Goal: Navigation & Orientation: Find specific page/section

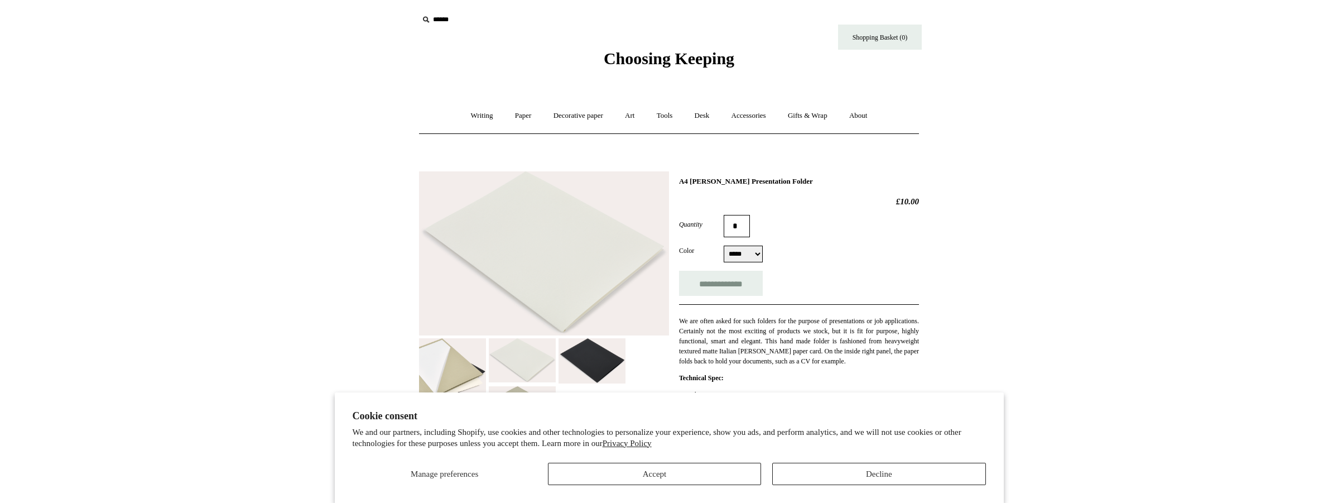
scroll to position [2, 0]
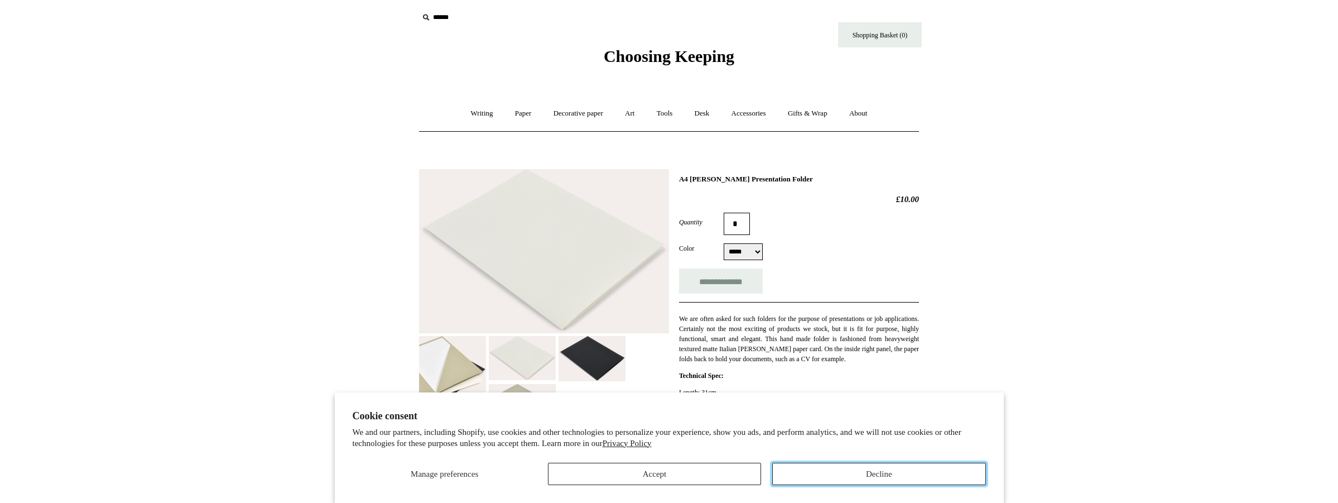
click at [828, 473] on button "Decline" at bounding box center [878, 473] width 213 height 22
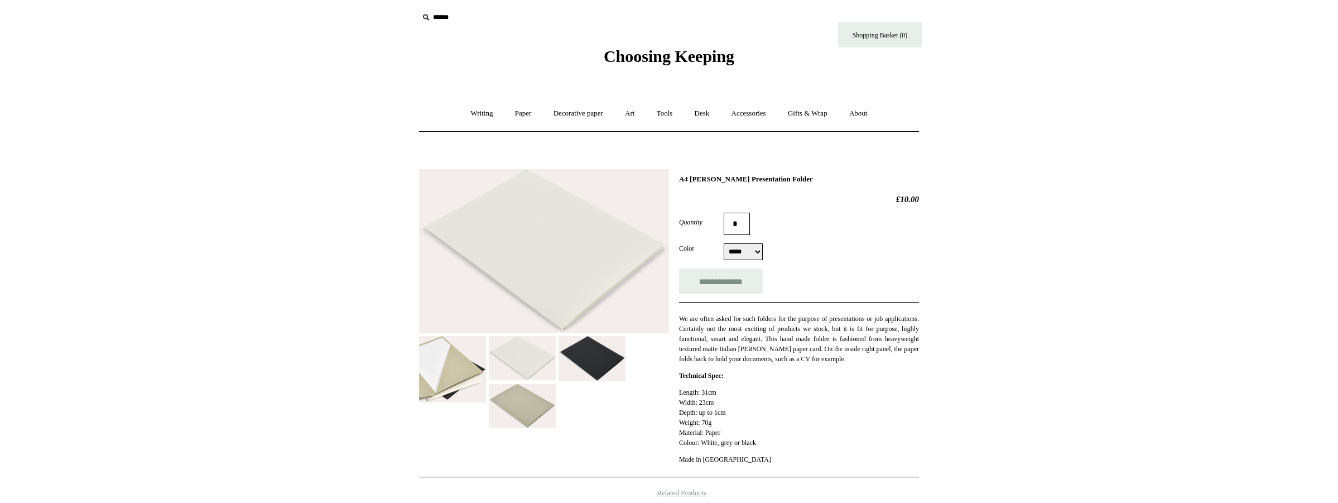
click at [463, 371] on img at bounding box center [452, 369] width 67 height 66
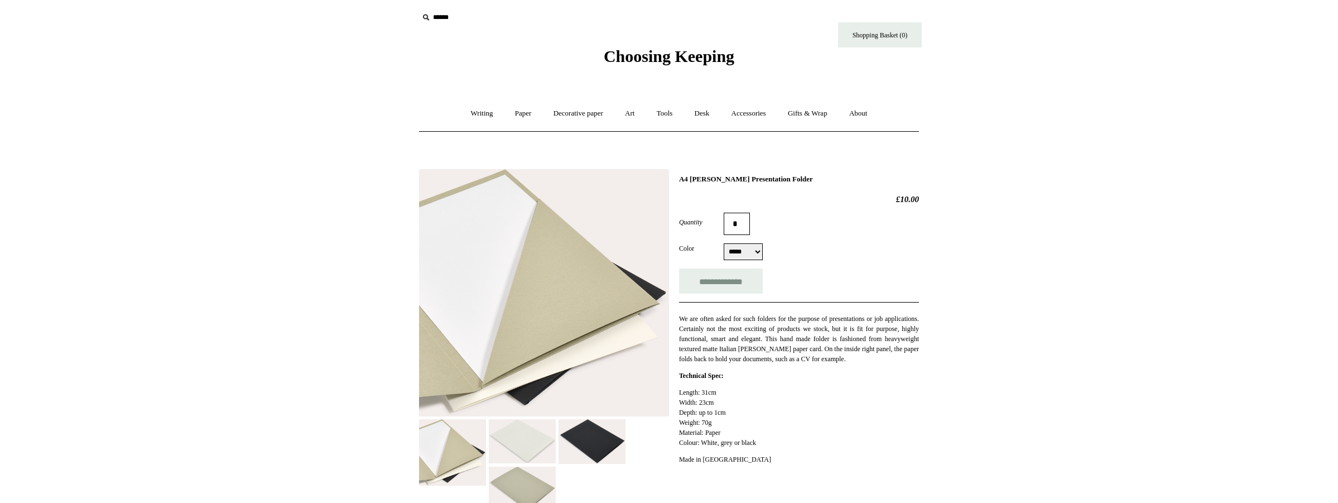
click at [592, 440] on img at bounding box center [591, 441] width 67 height 45
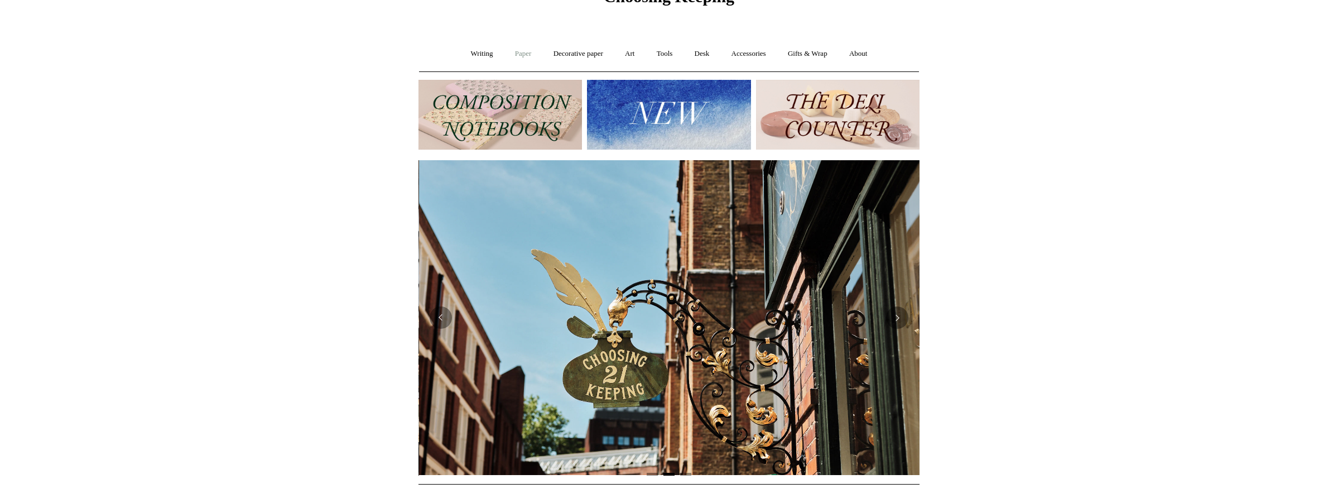
scroll to position [0, 501]
click at [486, 57] on link "Writing +" at bounding box center [482, 54] width 42 height 30
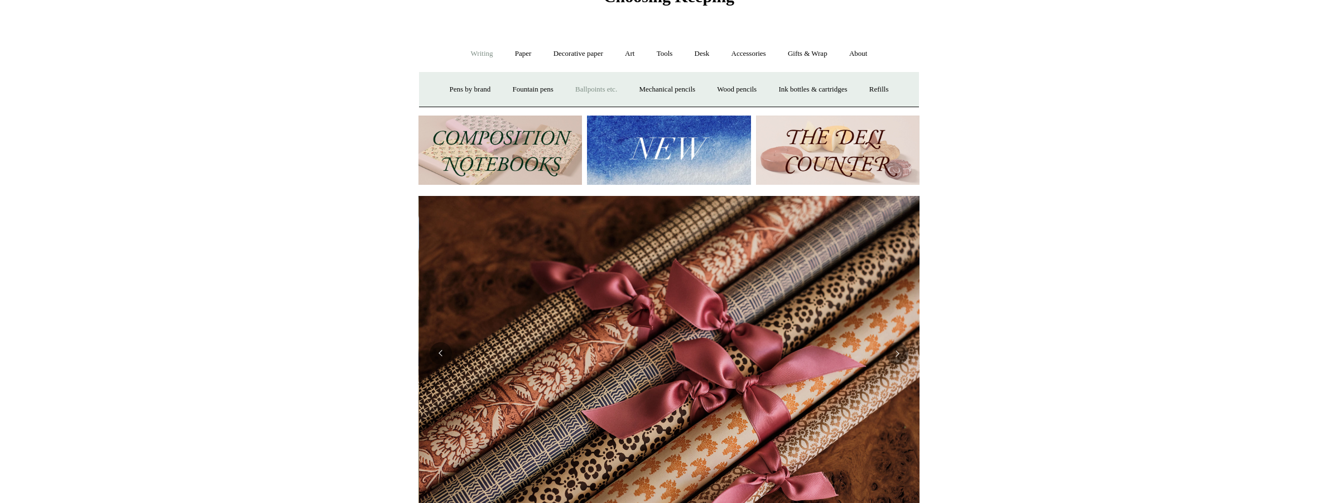
scroll to position [0, 1002]
click at [577, 88] on link "Ballpoints etc. +" at bounding box center [596, 90] width 62 height 30
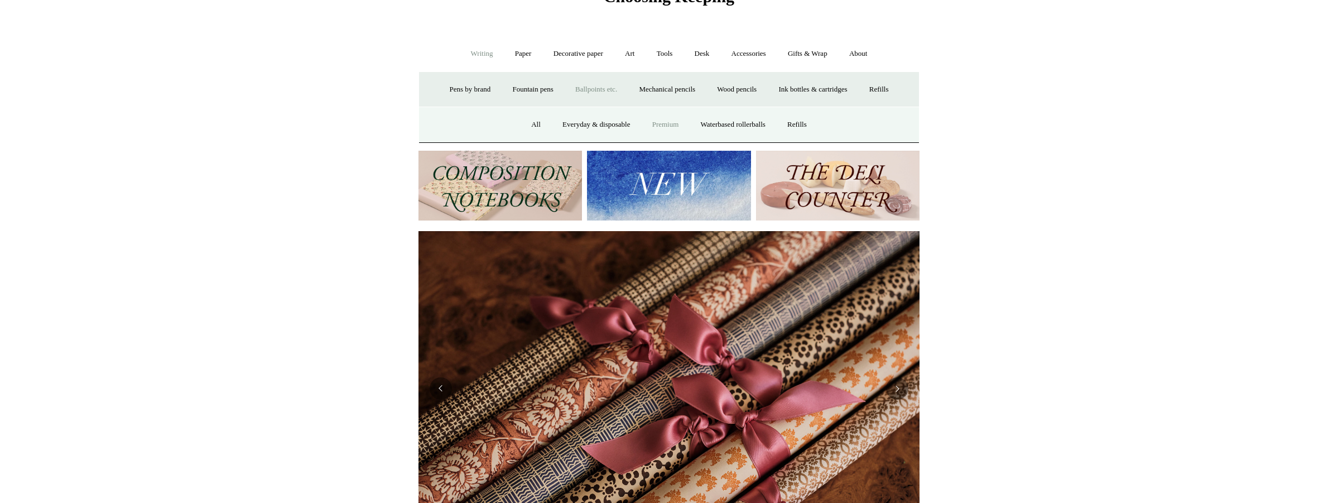
click at [673, 122] on link "Premium" at bounding box center [665, 125] width 47 height 30
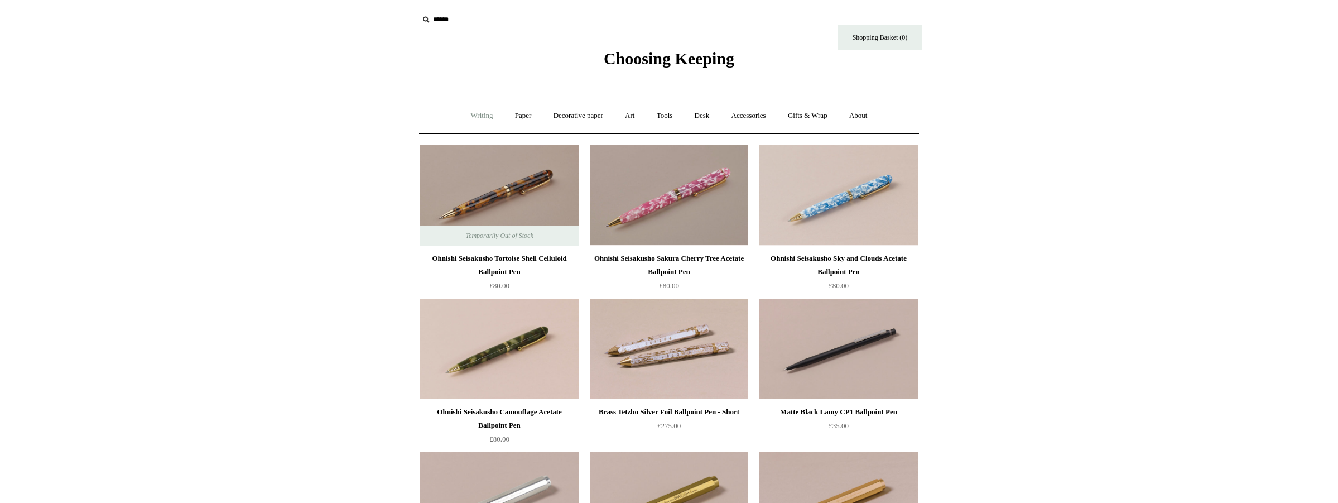
click at [474, 114] on link "Writing +" at bounding box center [482, 116] width 42 height 30
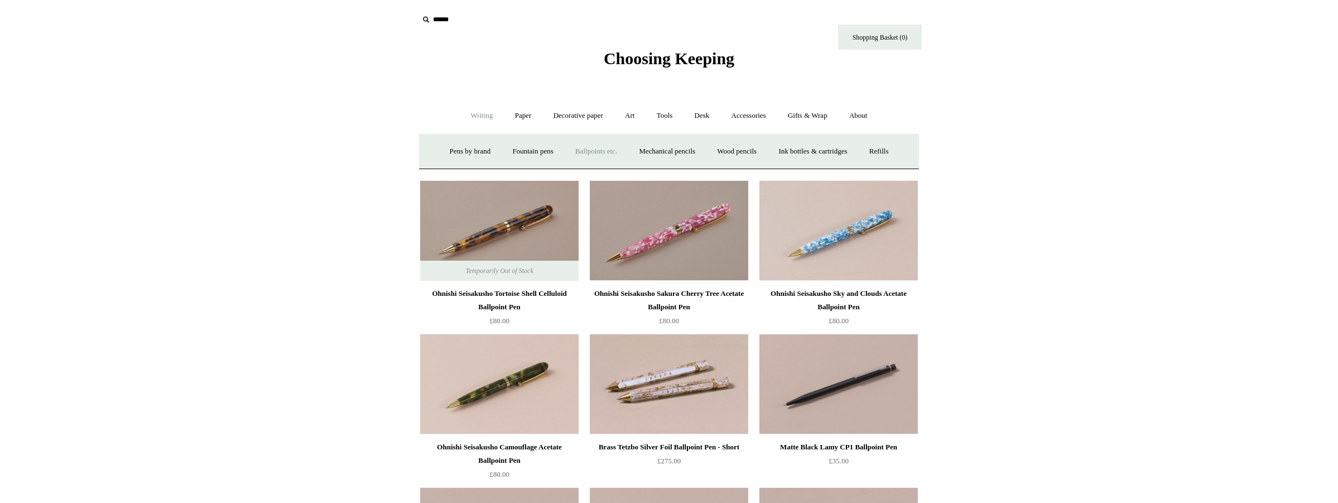
click at [582, 153] on link "Ballpoints etc. +" at bounding box center [596, 152] width 62 height 30
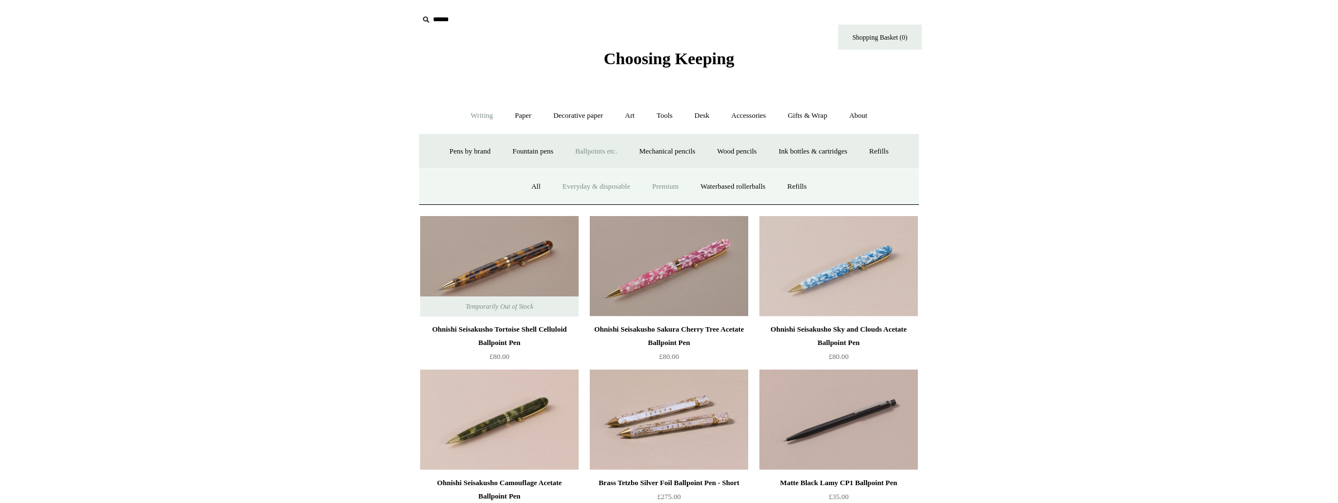
click at [569, 188] on link "Everyday & disposable" at bounding box center [596, 187] width 88 height 30
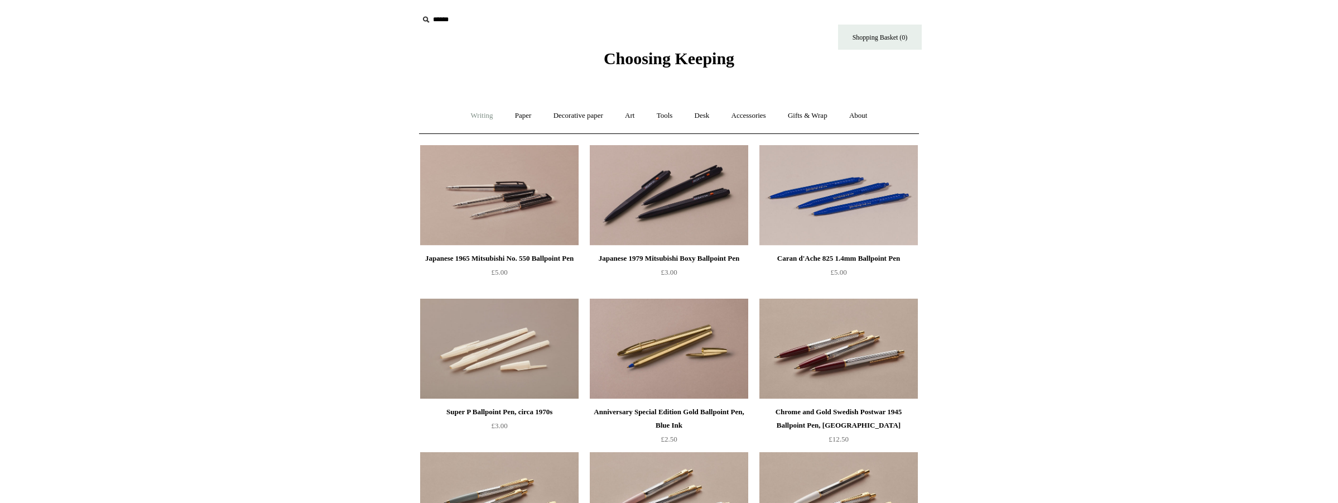
click at [472, 112] on link "Writing +" at bounding box center [482, 116] width 42 height 30
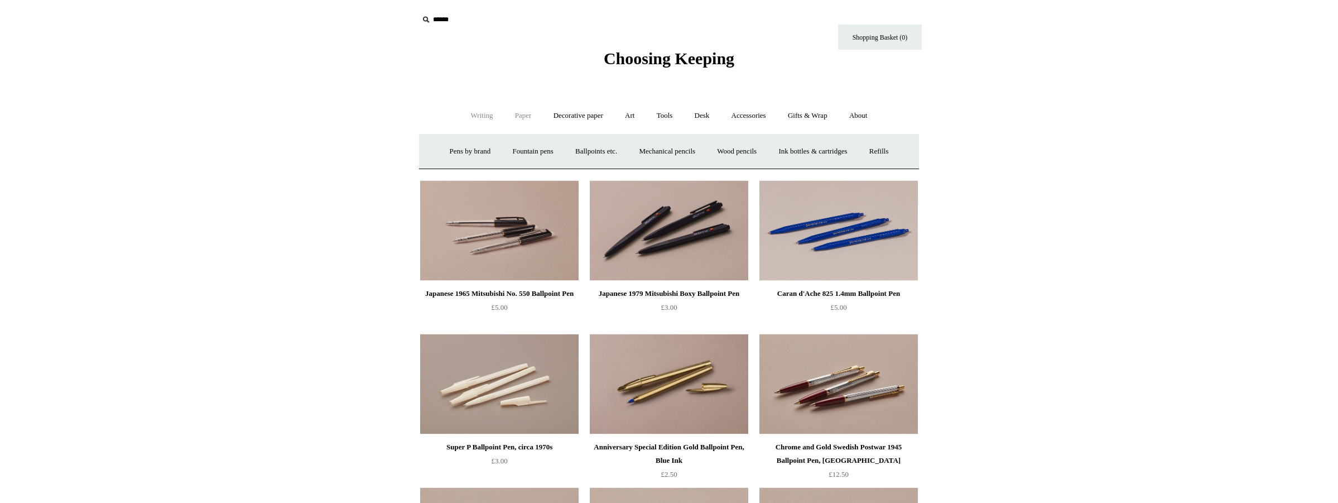
click at [513, 114] on link "Paper +" at bounding box center [523, 116] width 37 height 30
click at [511, 151] on link "Notebooks +" at bounding box center [512, 152] width 51 height 30
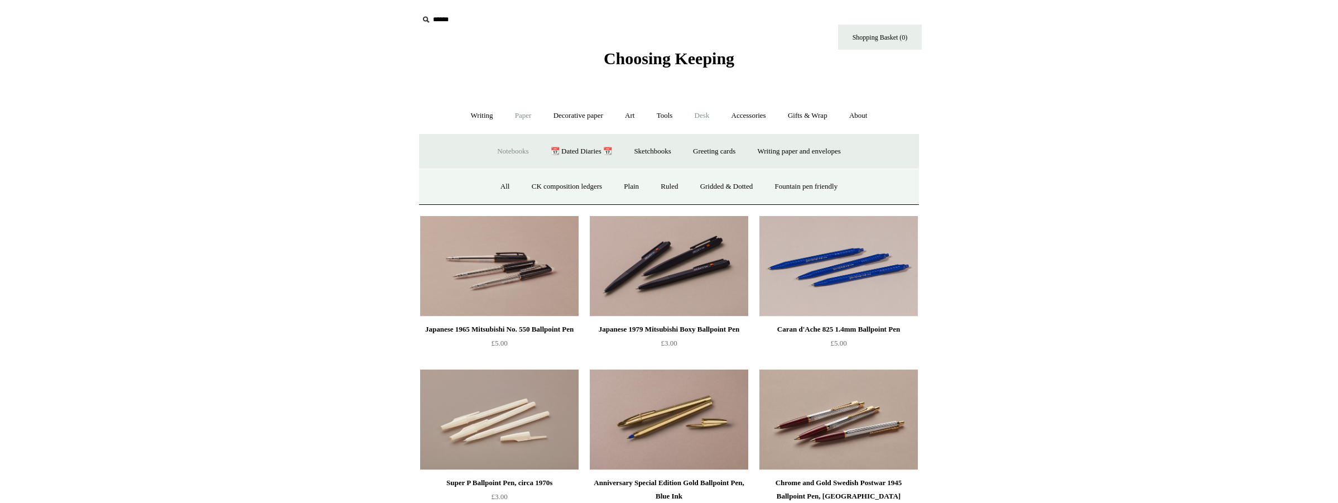
click at [709, 117] on link "Desk +" at bounding box center [702, 116] width 35 height 30
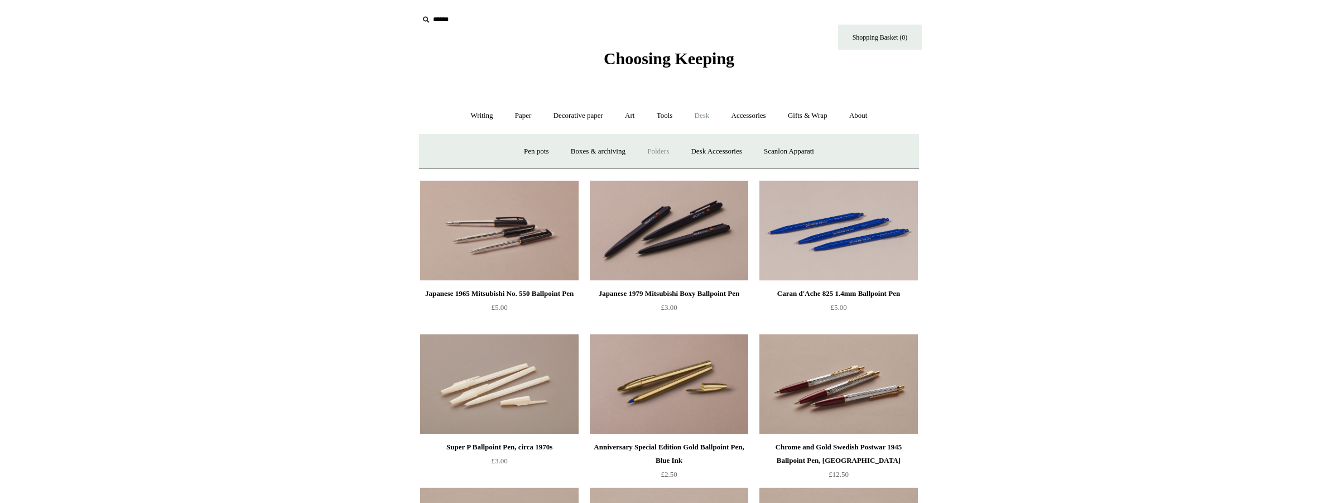
click at [643, 149] on link "Folders" at bounding box center [658, 152] width 42 height 30
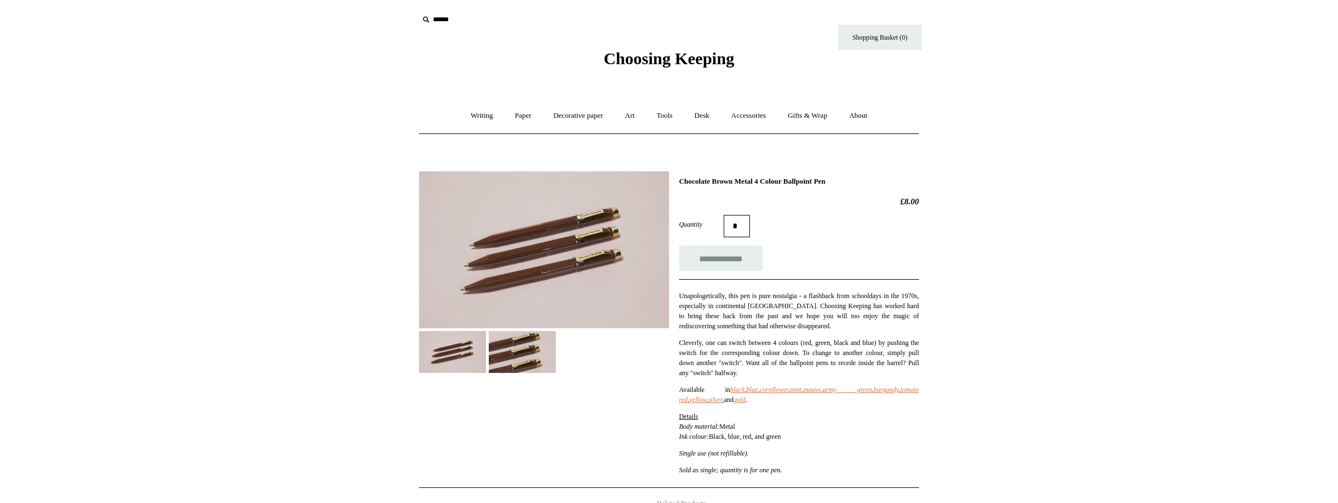
click at [543, 232] on img at bounding box center [544, 249] width 250 height 157
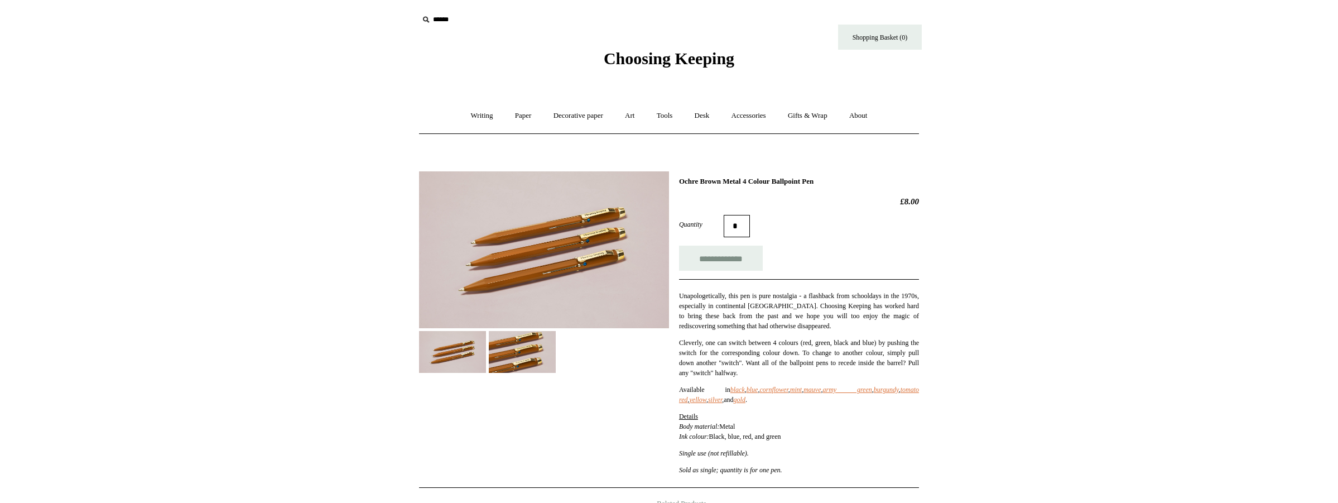
click at [550, 214] on img at bounding box center [544, 249] width 250 height 157
